Goal: Check status: Check status

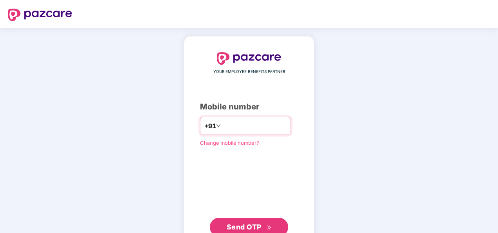
click at [275, 126] on input "number" at bounding box center [254, 126] width 64 height 13
type input "**********"
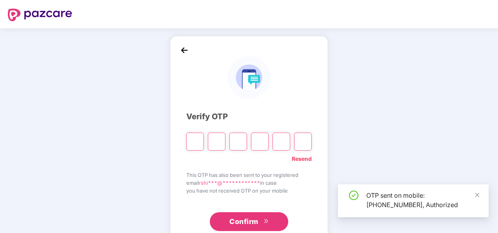
type input "*"
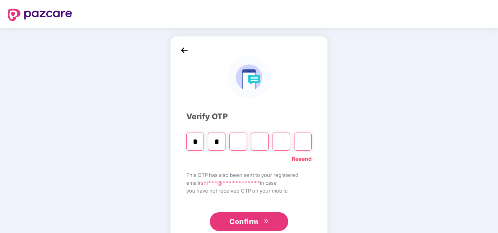
type input "*"
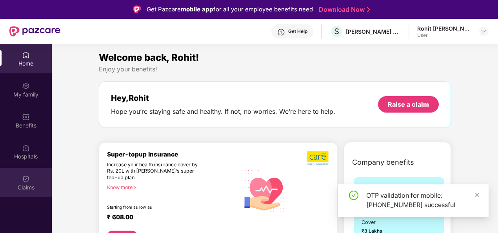
click at [23, 180] on img at bounding box center [26, 179] width 8 height 8
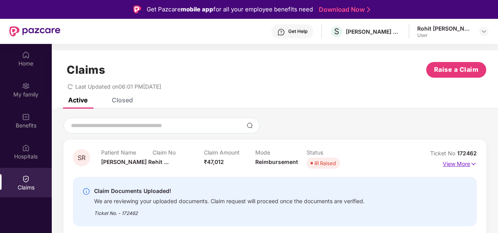
click at [467, 165] on p "View More" at bounding box center [460, 163] width 34 height 11
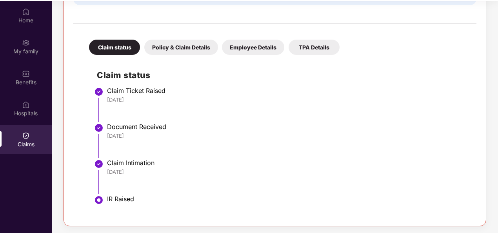
scroll to position [44, 0]
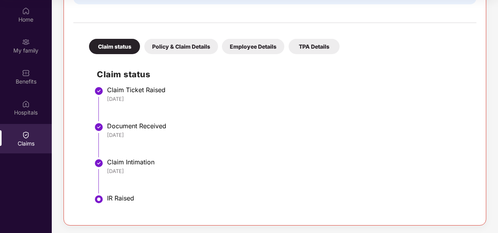
click at [180, 47] on div "Policy & Claim Details" at bounding box center [181, 46] width 74 height 15
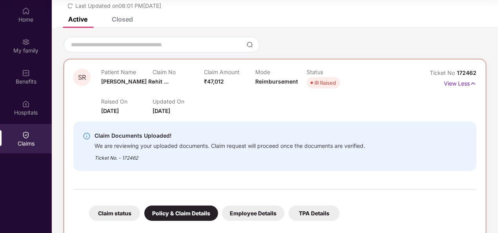
scroll to position [194, 0]
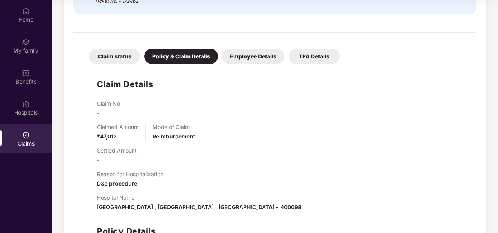
click at [249, 57] on div "Employee Details" at bounding box center [253, 56] width 62 height 15
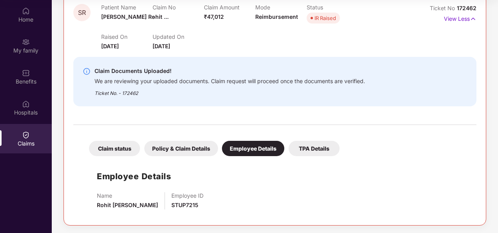
click at [312, 149] on div "TPA Details" at bounding box center [314, 148] width 51 height 15
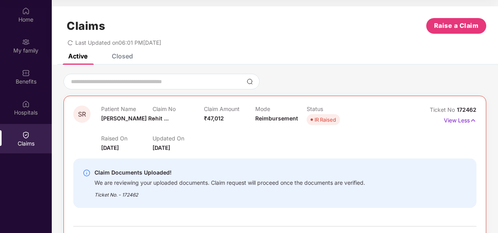
scroll to position [0, 0]
click at [121, 54] on div "Closed" at bounding box center [122, 56] width 21 height 8
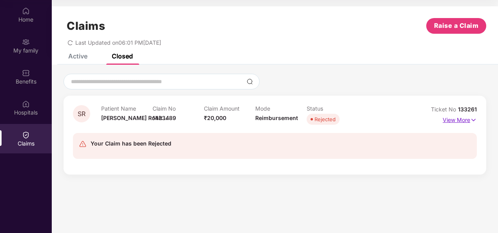
click at [451, 119] on p "View More" at bounding box center [460, 119] width 34 height 11
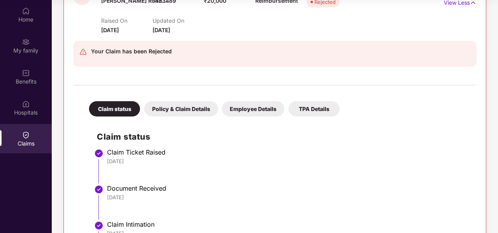
scroll to position [216, 0]
